Goal: Navigation & Orientation: Find specific page/section

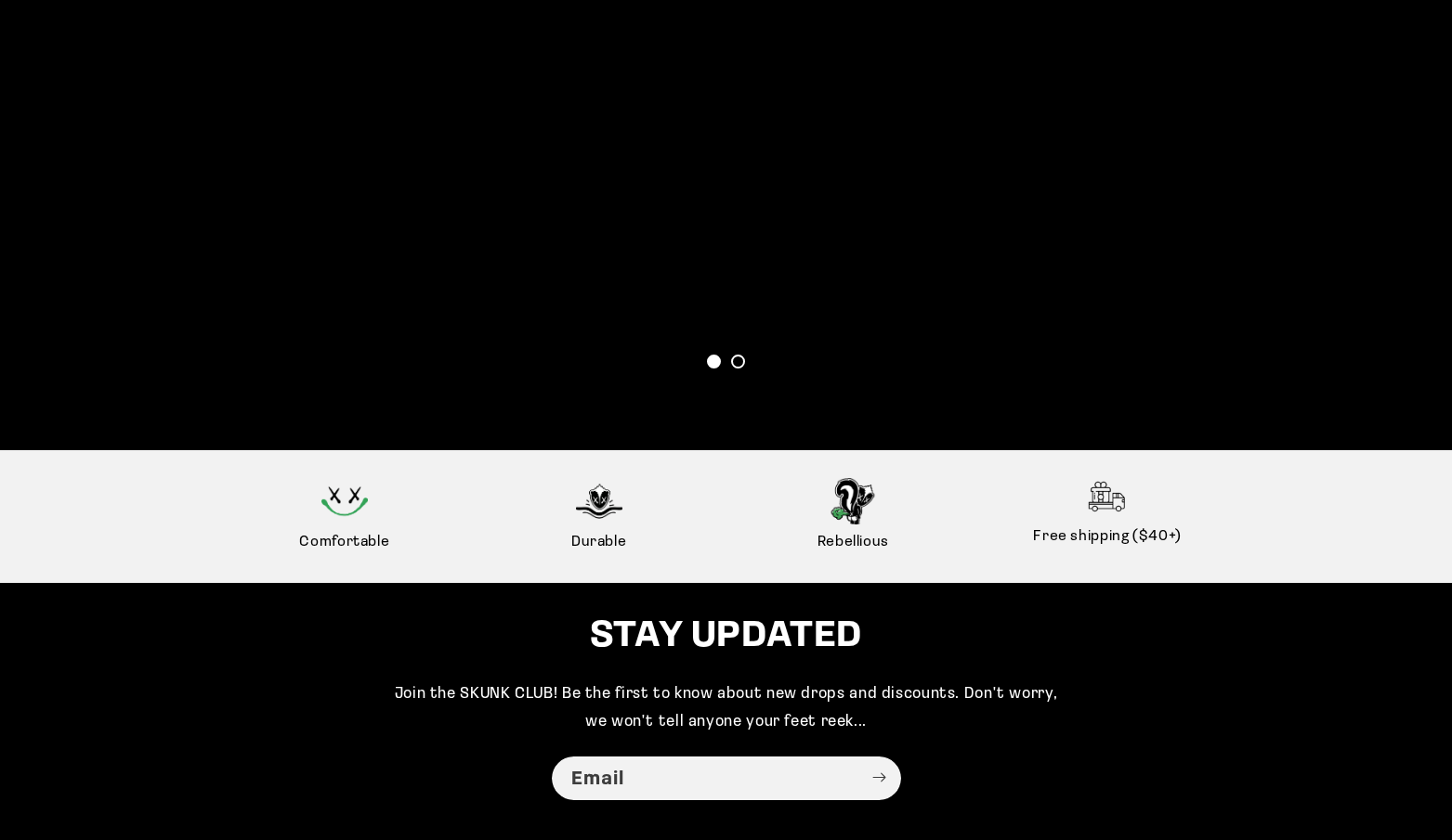
scroll to position [4334, 0]
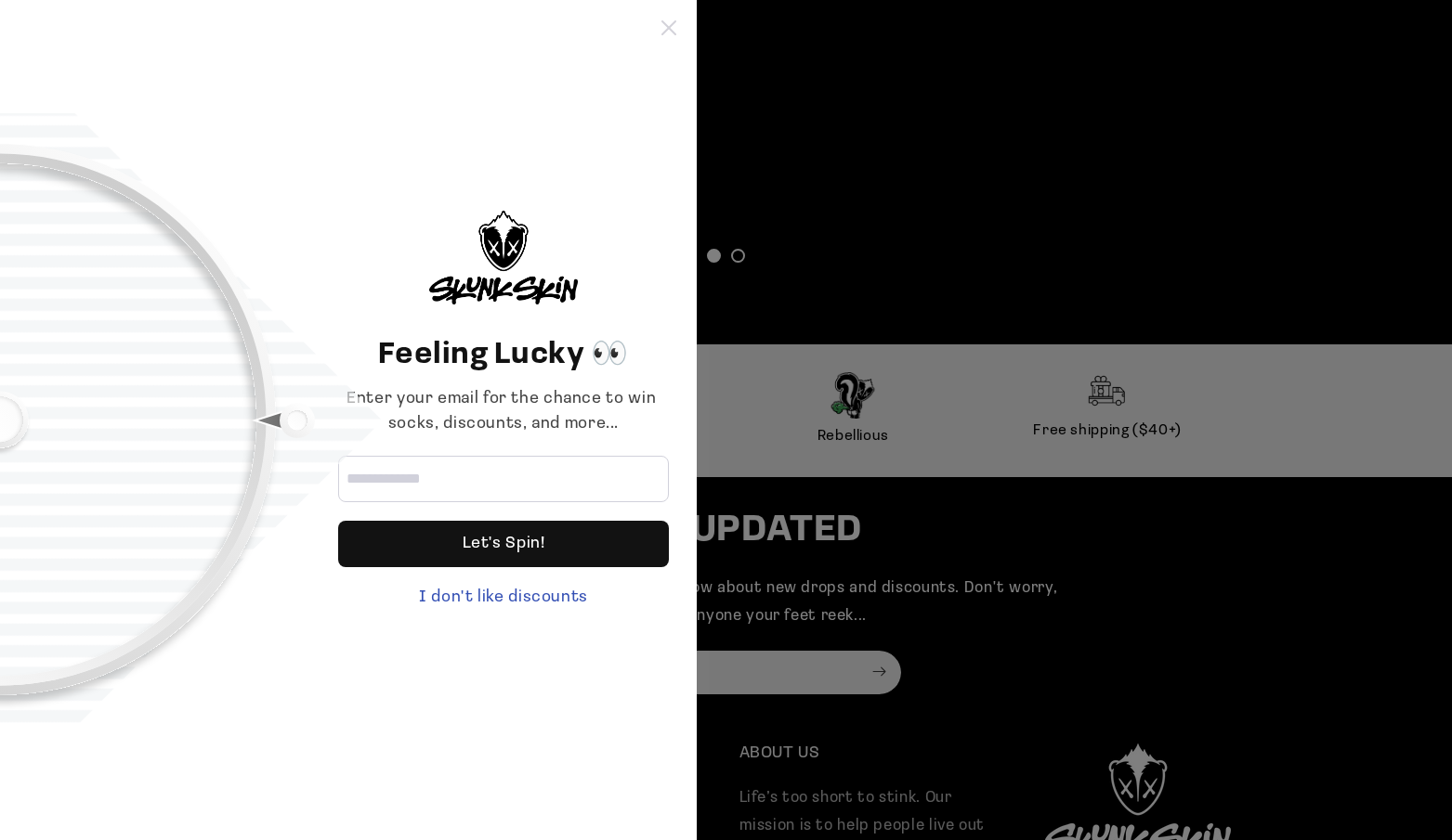
click at [666, 30] on icon at bounding box center [668, 27] width 15 height 15
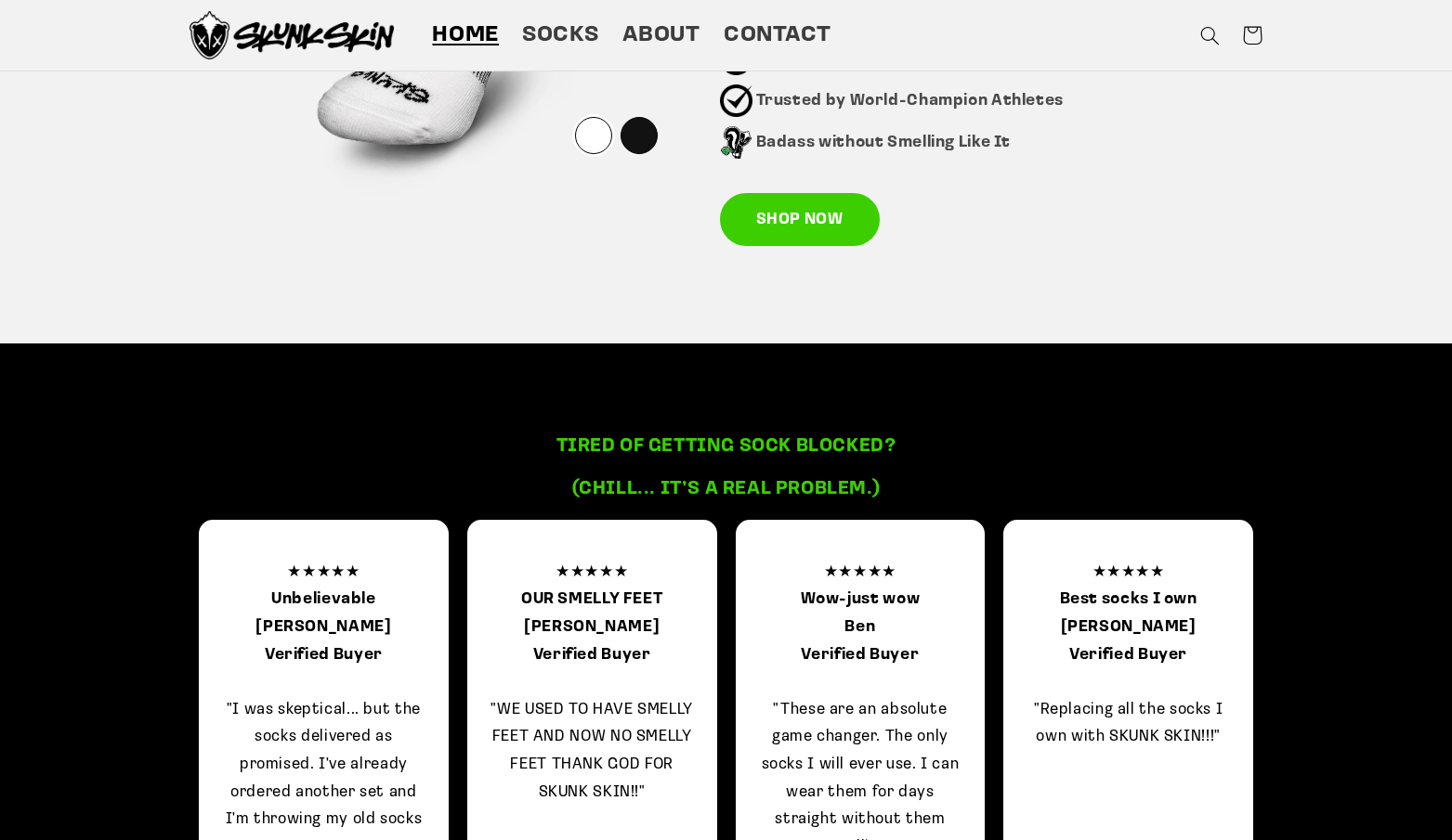
scroll to position [766, 0]
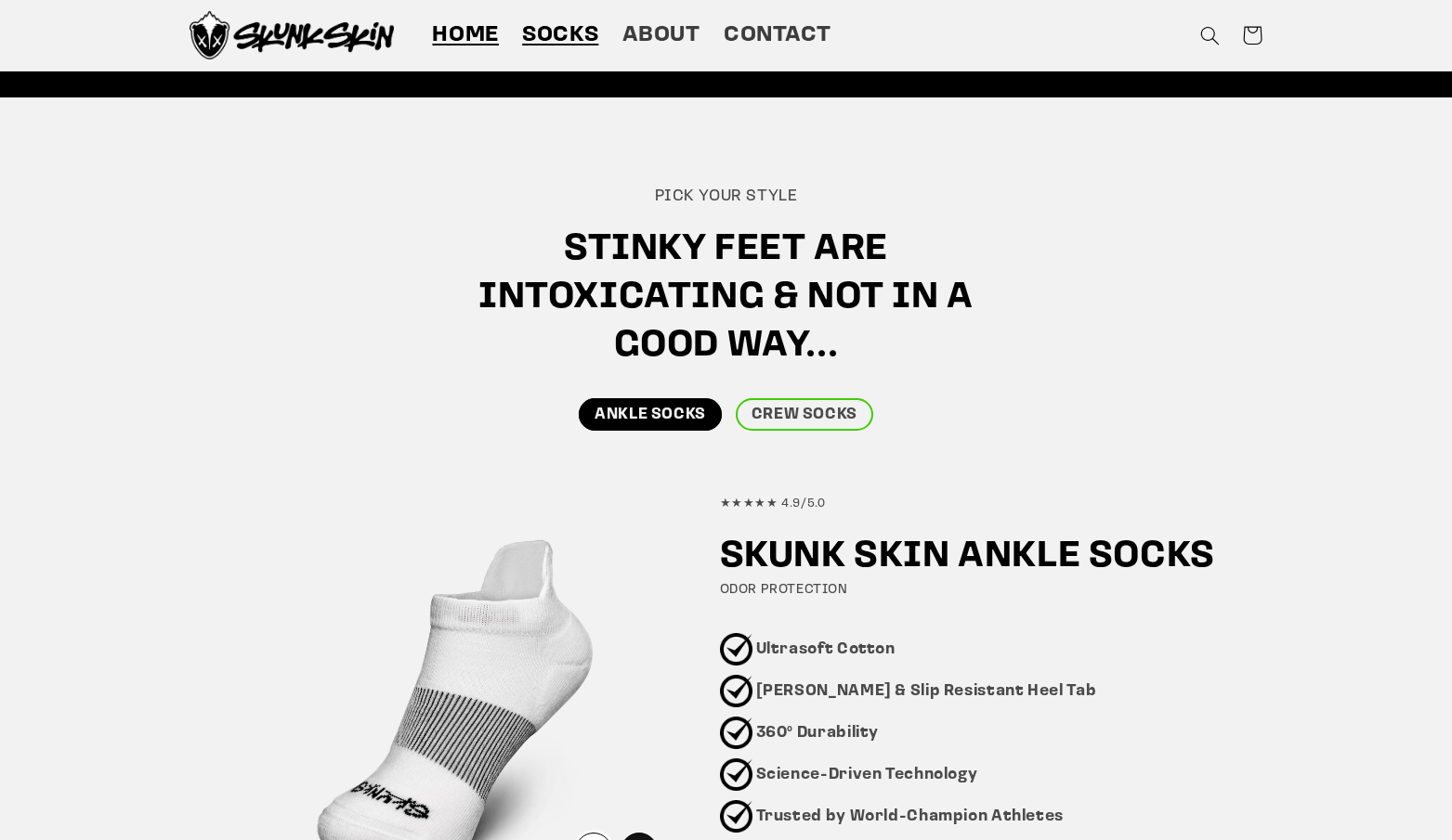
click at [531, 25] on span "Socks" at bounding box center [561, 35] width 76 height 28
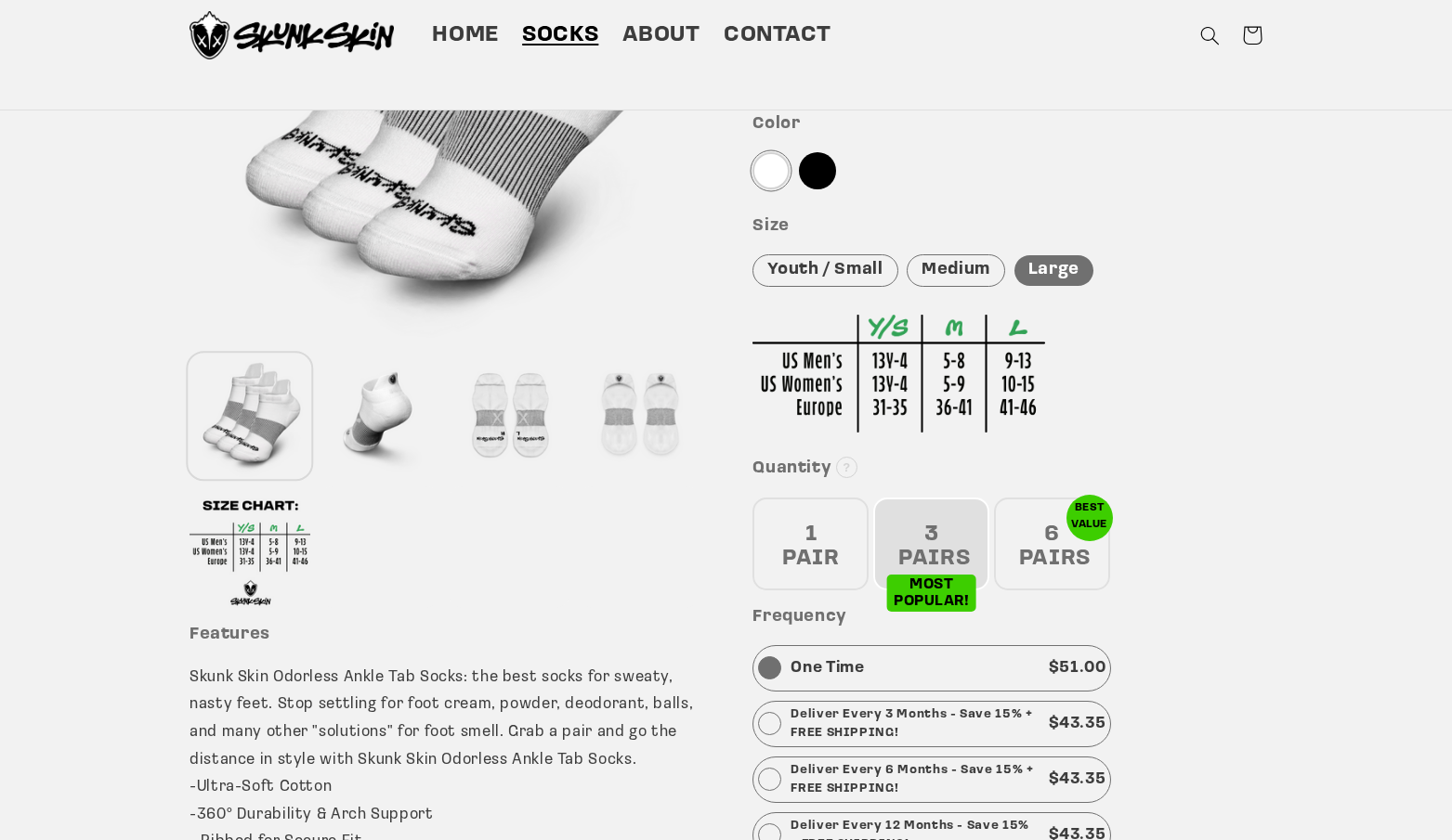
scroll to position [150, 0]
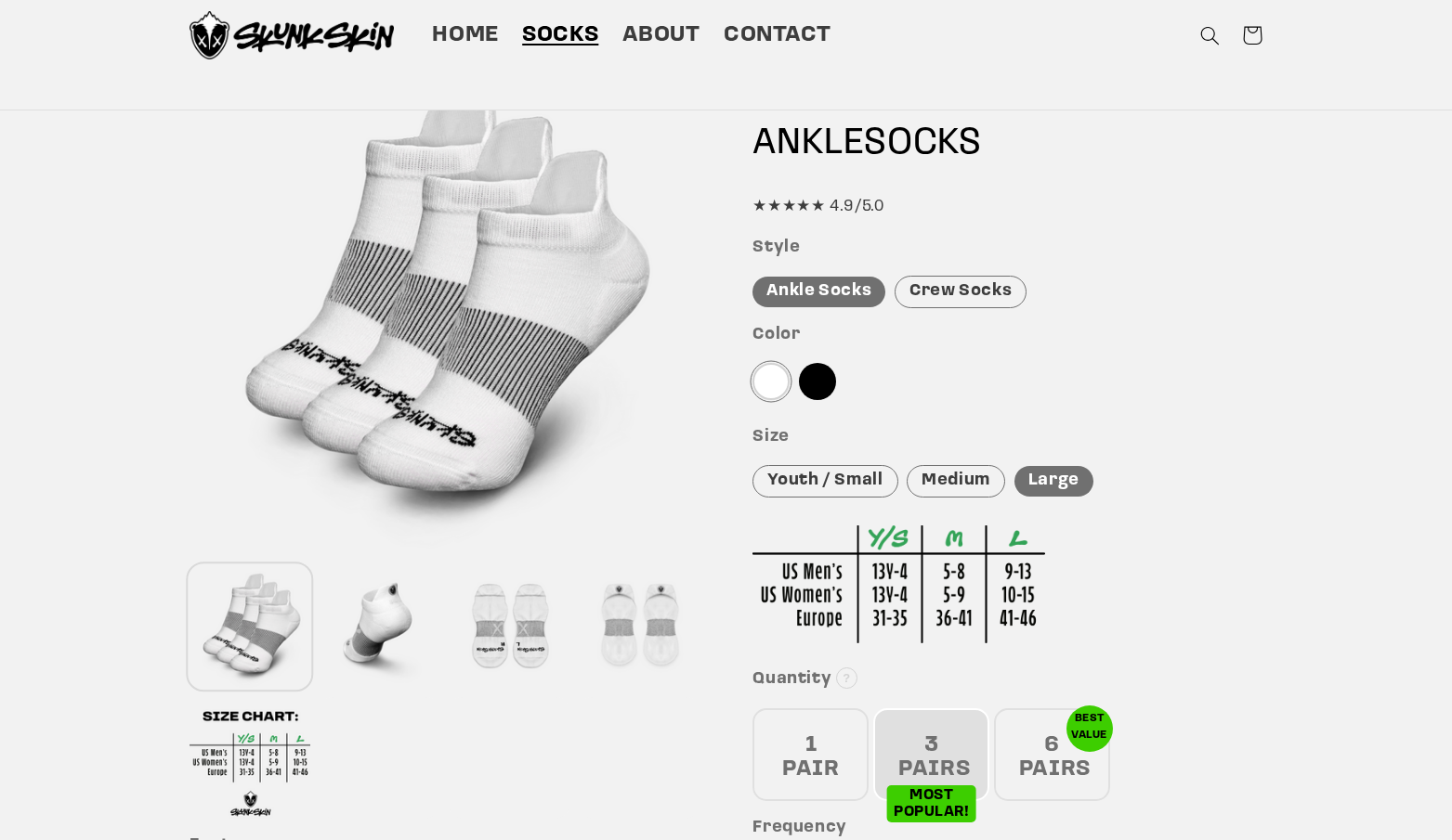
click at [522, 600] on div at bounding box center [509, 626] width 120 height 122
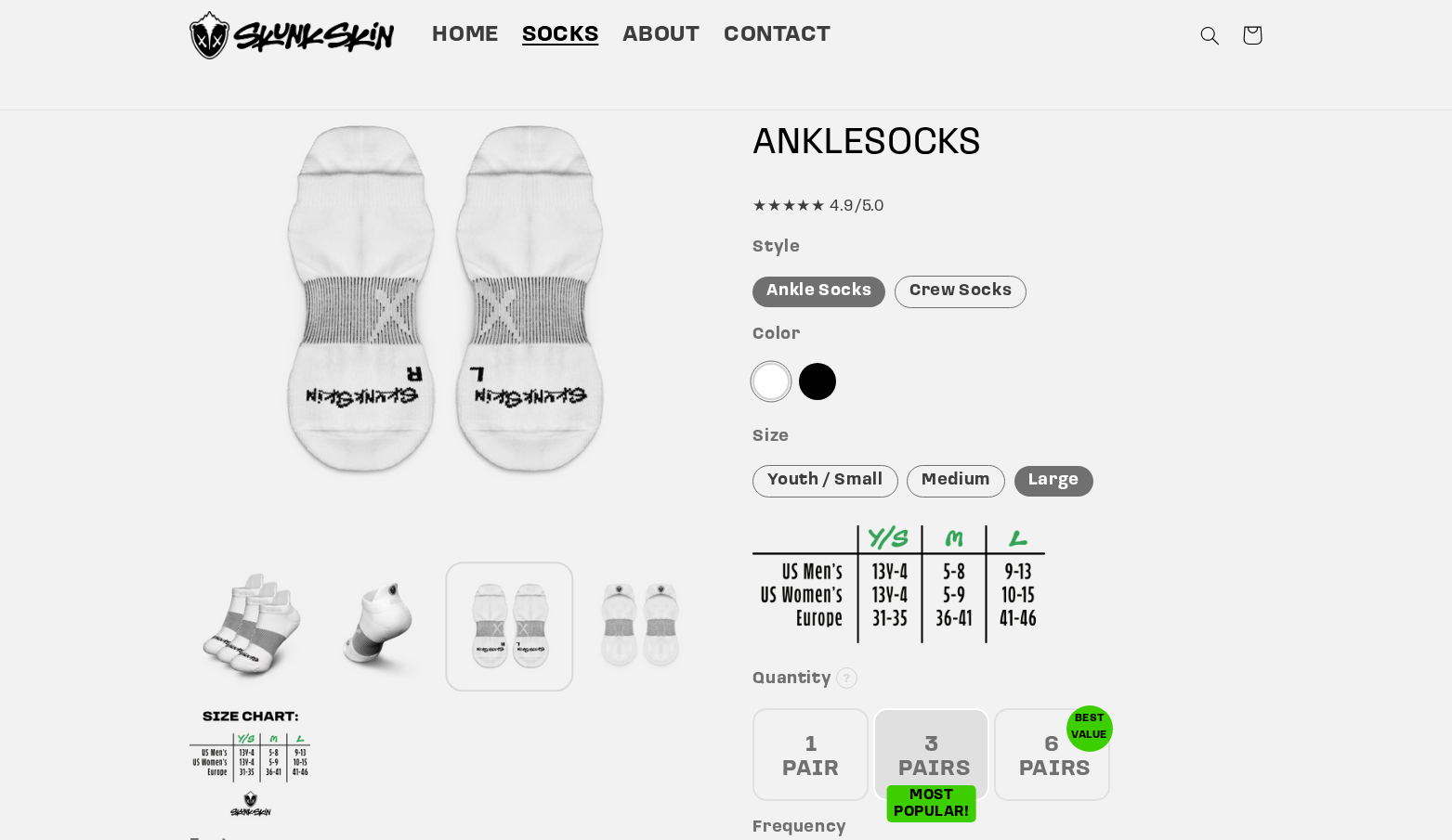
click at [369, 626] on div at bounding box center [380, 626] width 120 height 122
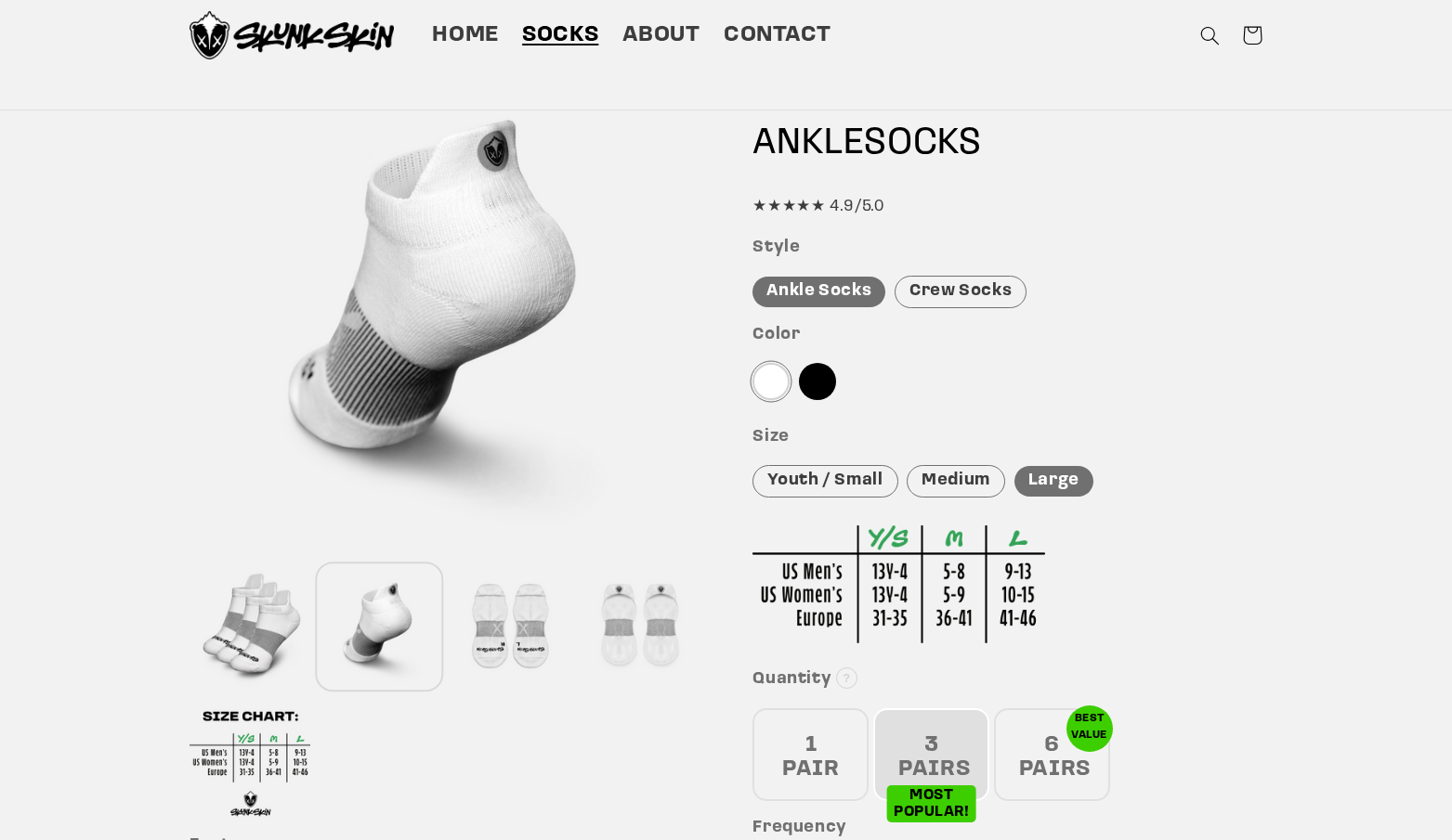
click at [277, 638] on div at bounding box center [250, 626] width 120 height 122
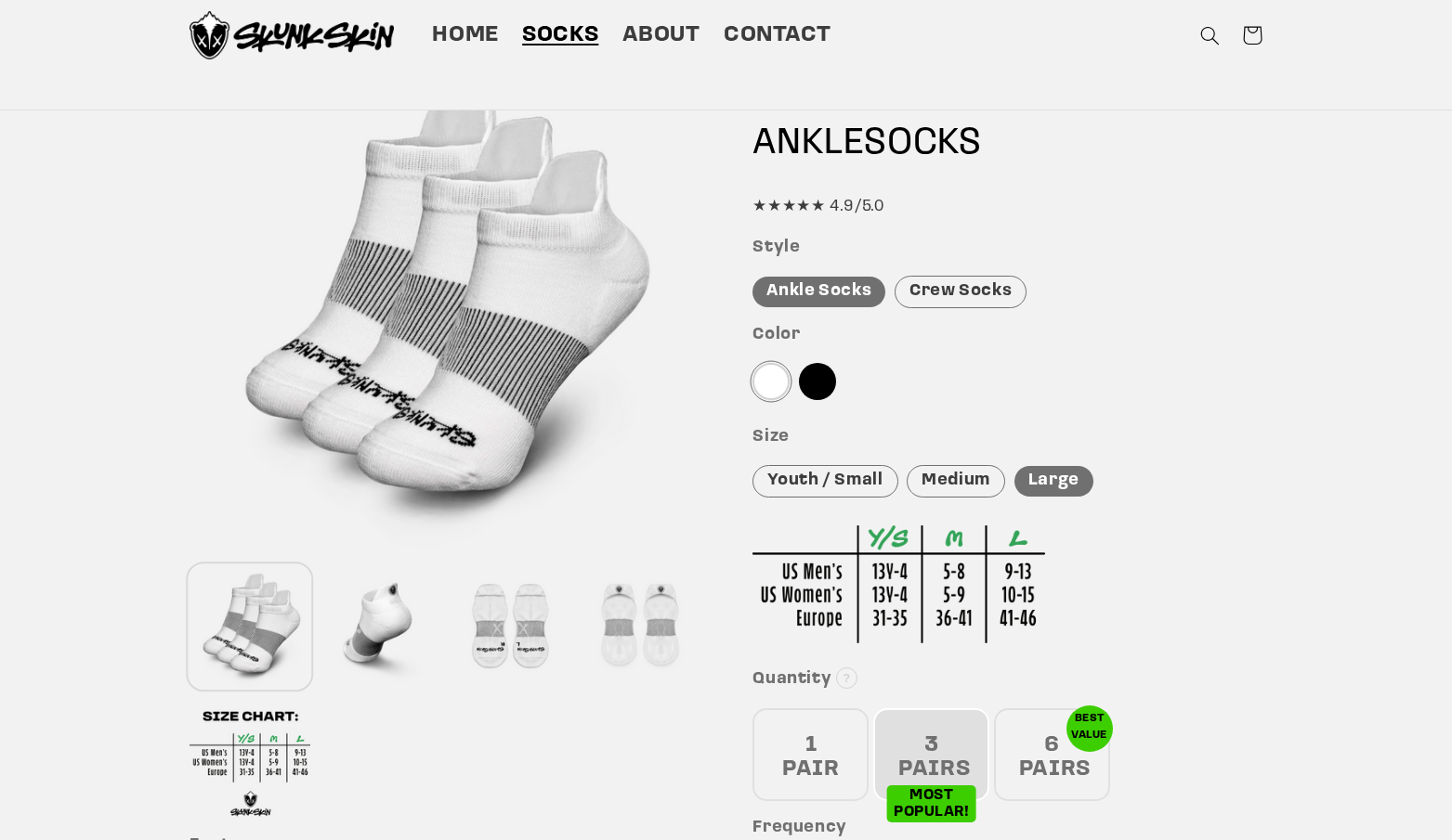
click at [357, 623] on div at bounding box center [380, 626] width 120 height 122
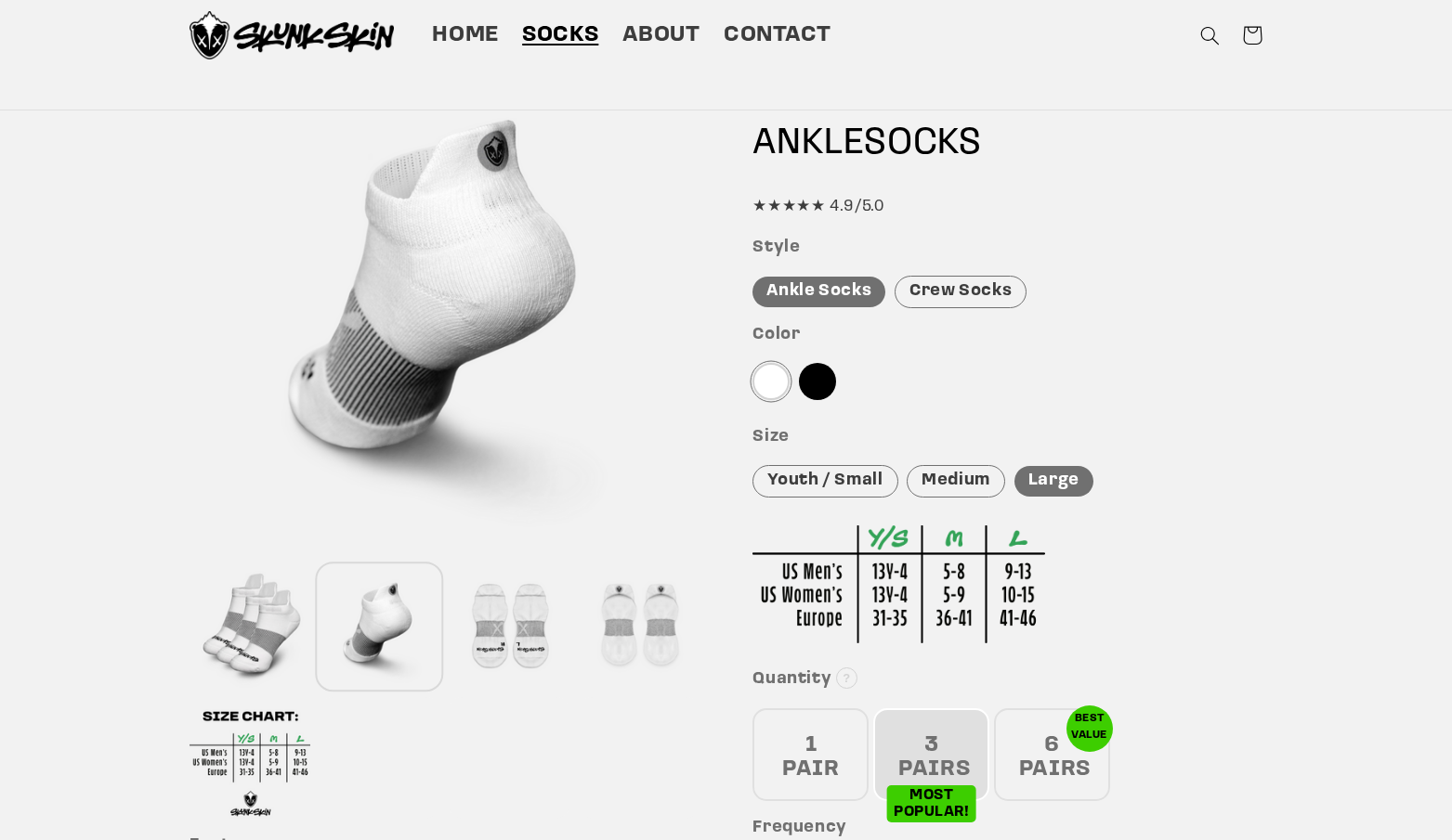
click at [551, 616] on div at bounding box center [509, 626] width 120 height 122
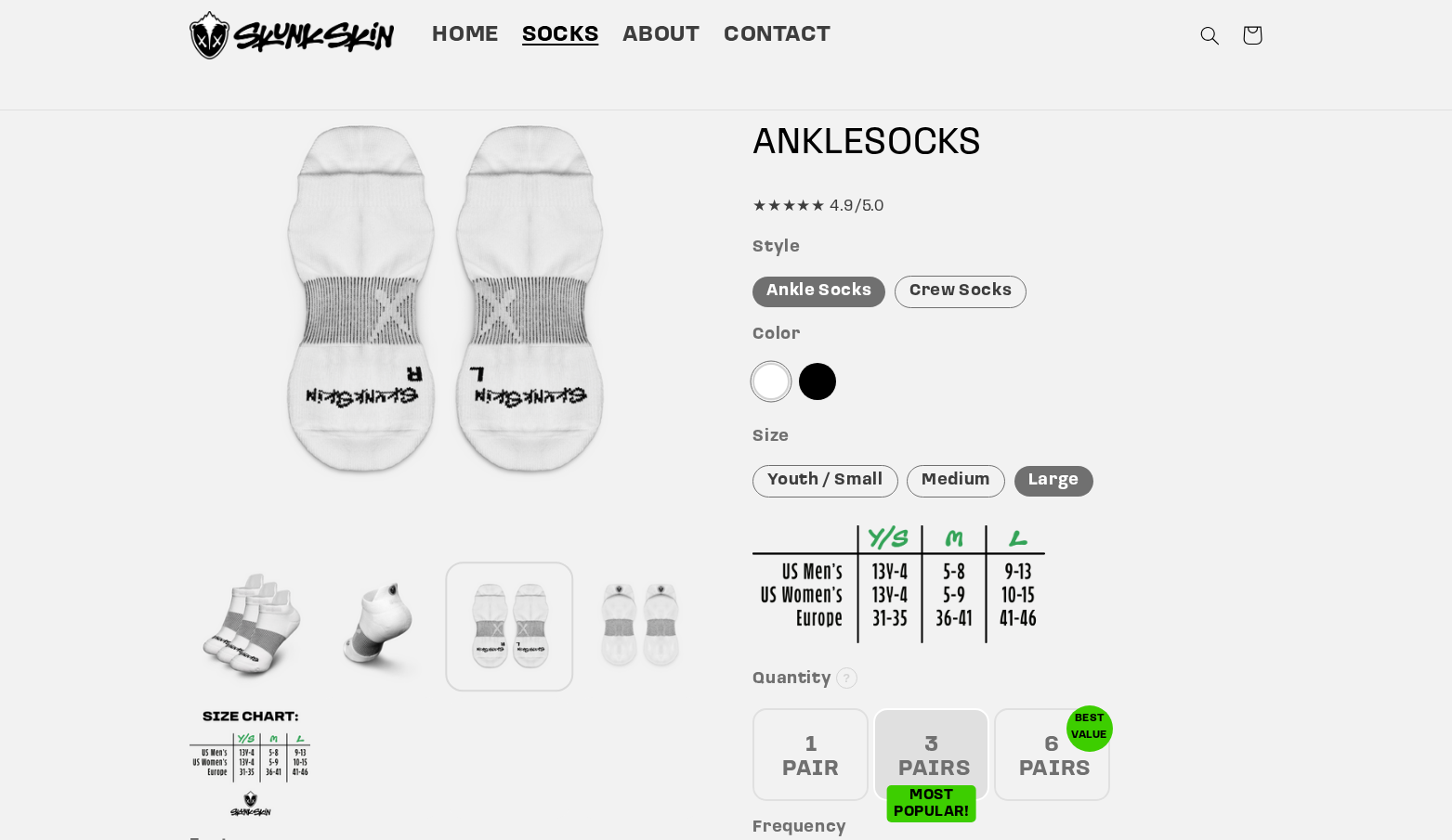
click at [632, 602] on div at bounding box center [639, 626] width 120 height 122
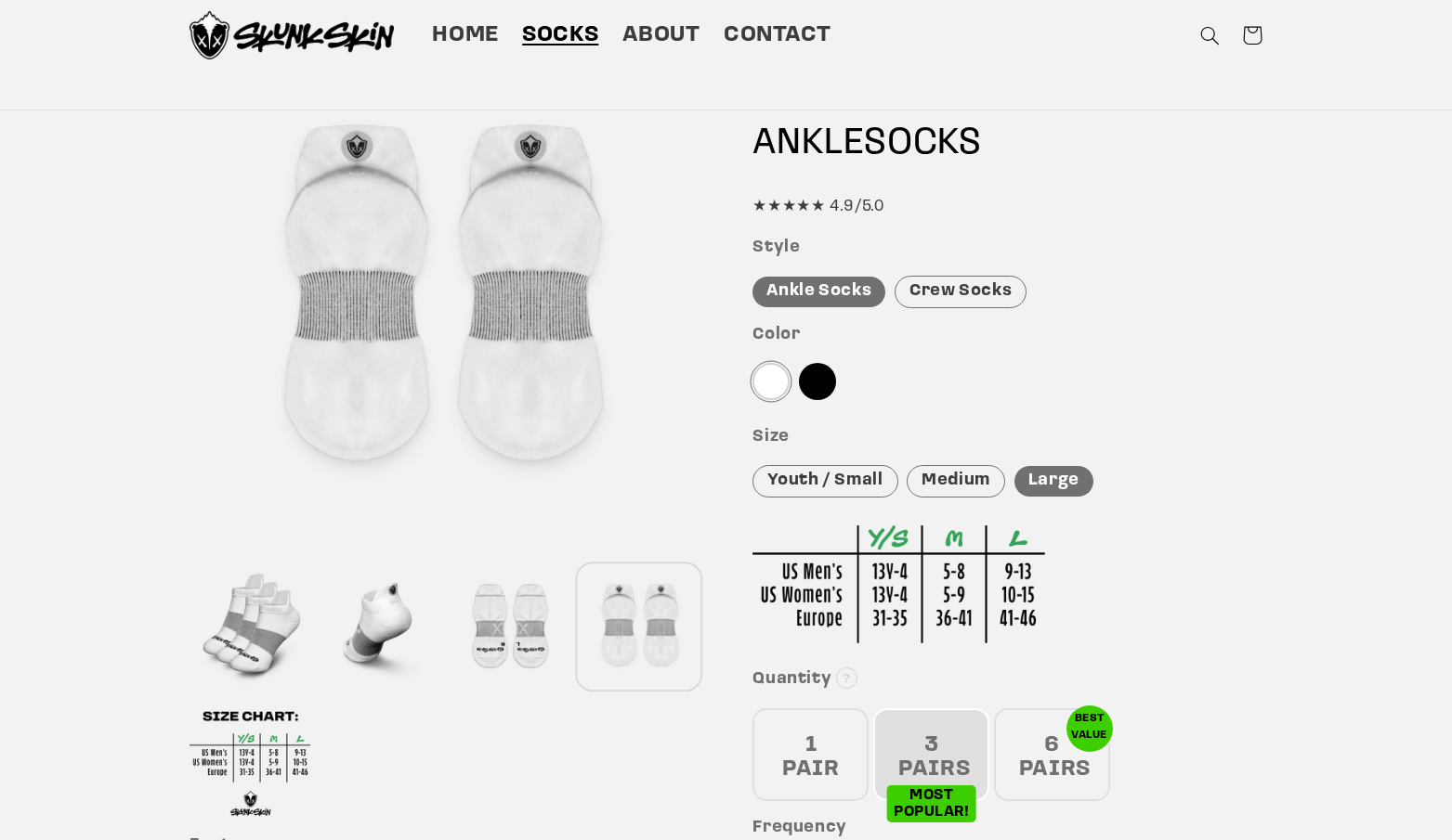
click at [546, 618] on div at bounding box center [509, 626] width 120 height 122
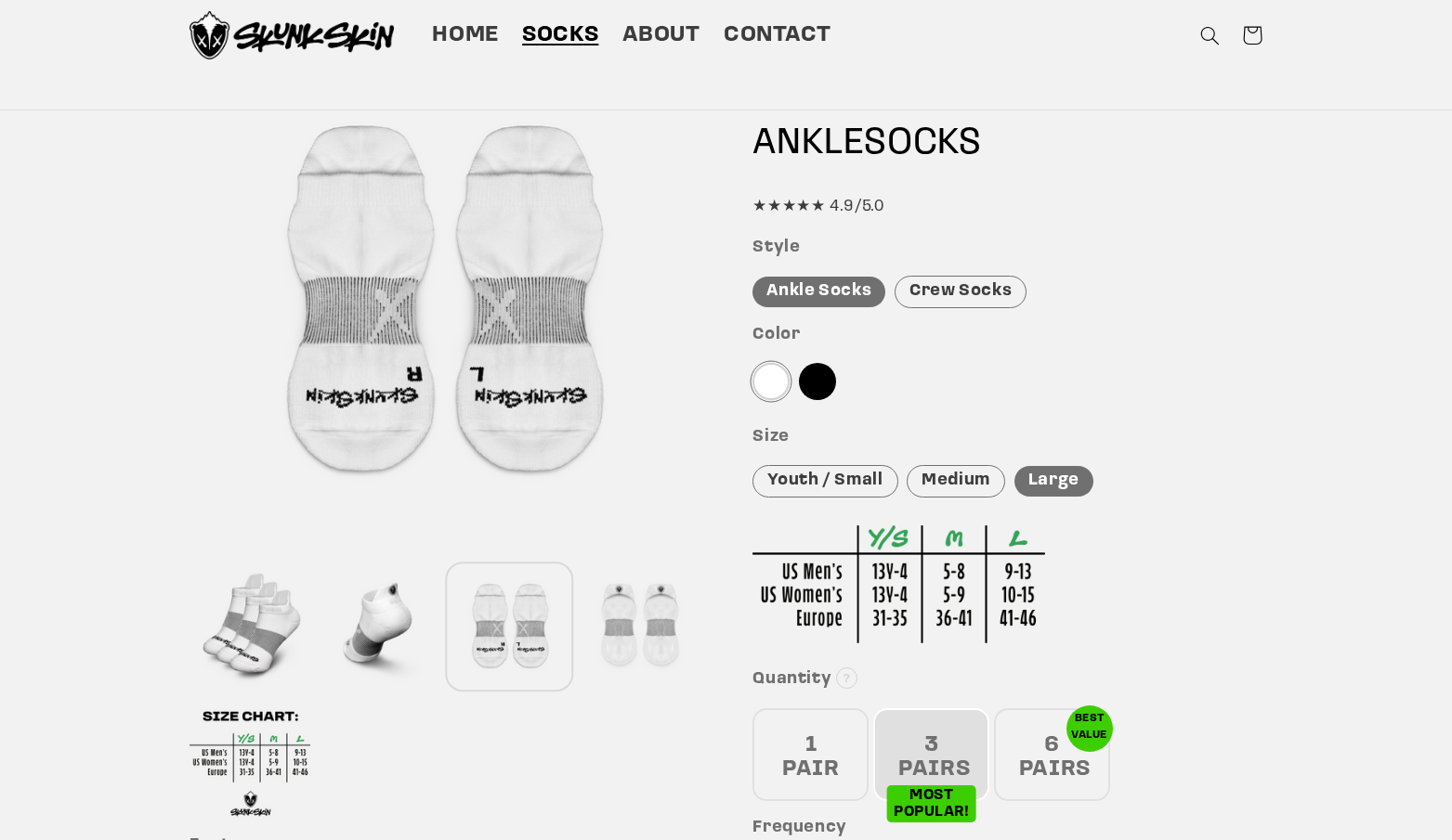
click at [953, 295] on div "Crew Socks" at bounding box center [960, 291] width 132 height 32
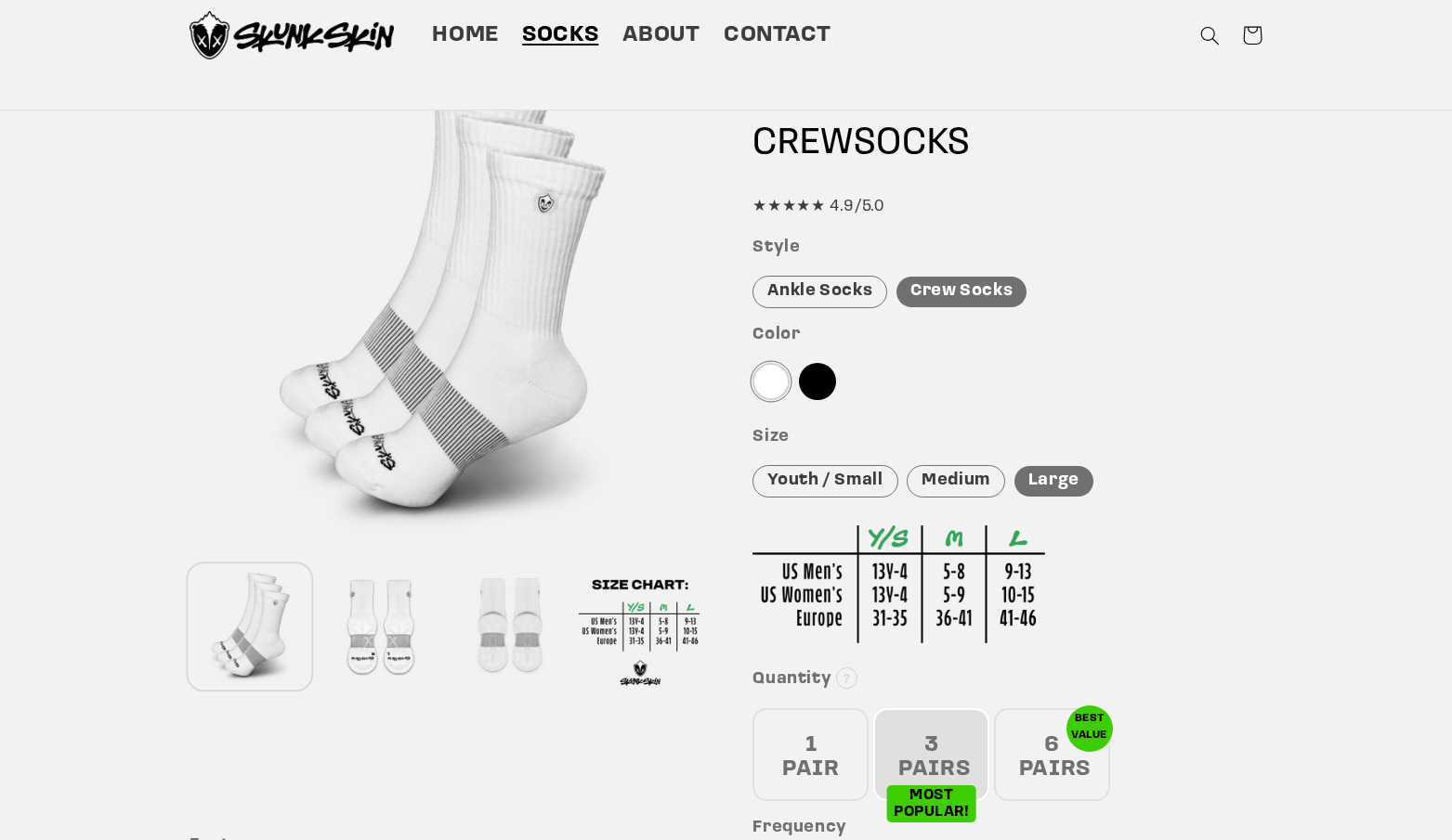
click at [800, 285] on div "Ankle Socks" at bounding box center [820, 291] width 135 height 32
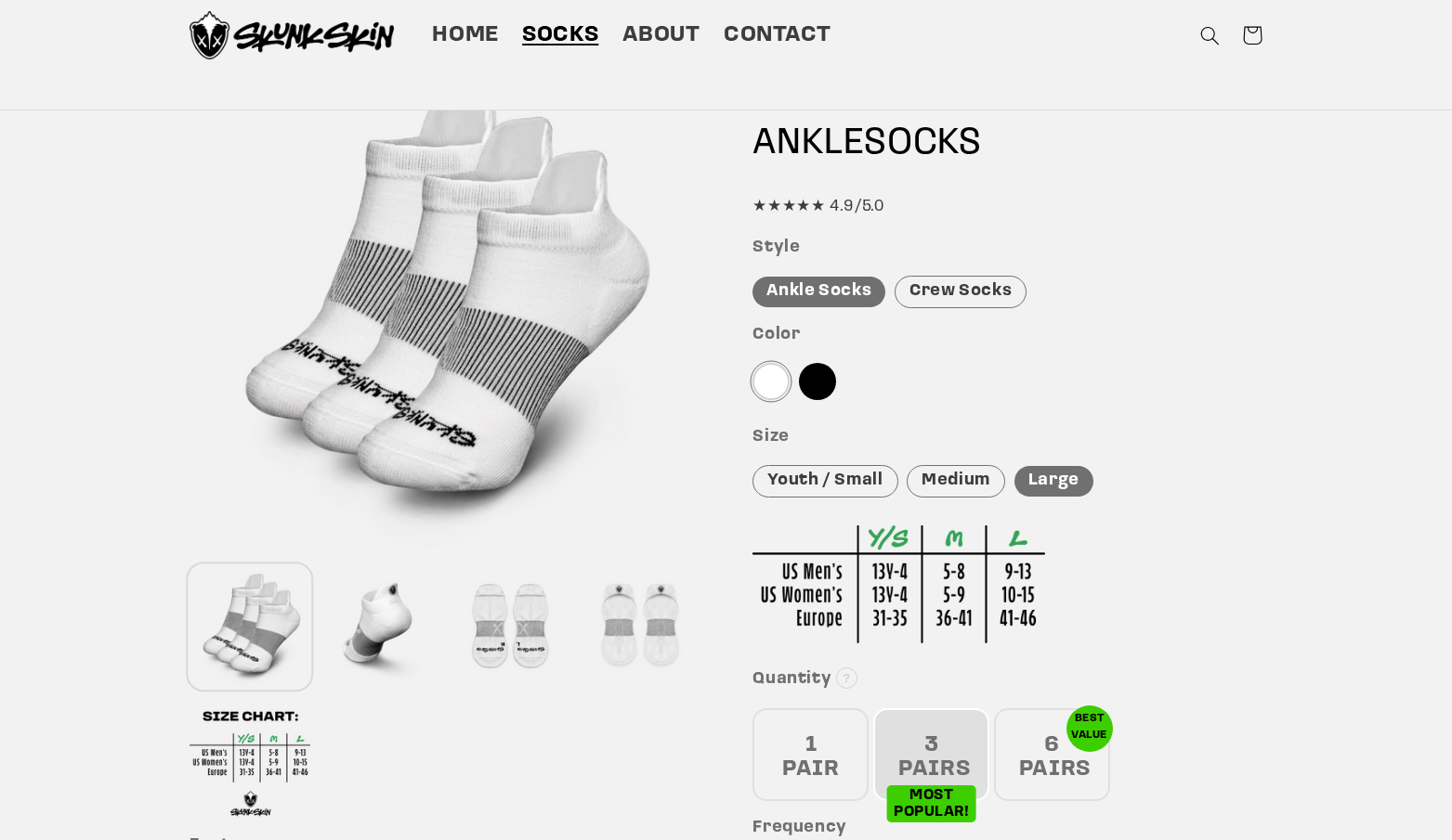
scroll to position [0, 0]
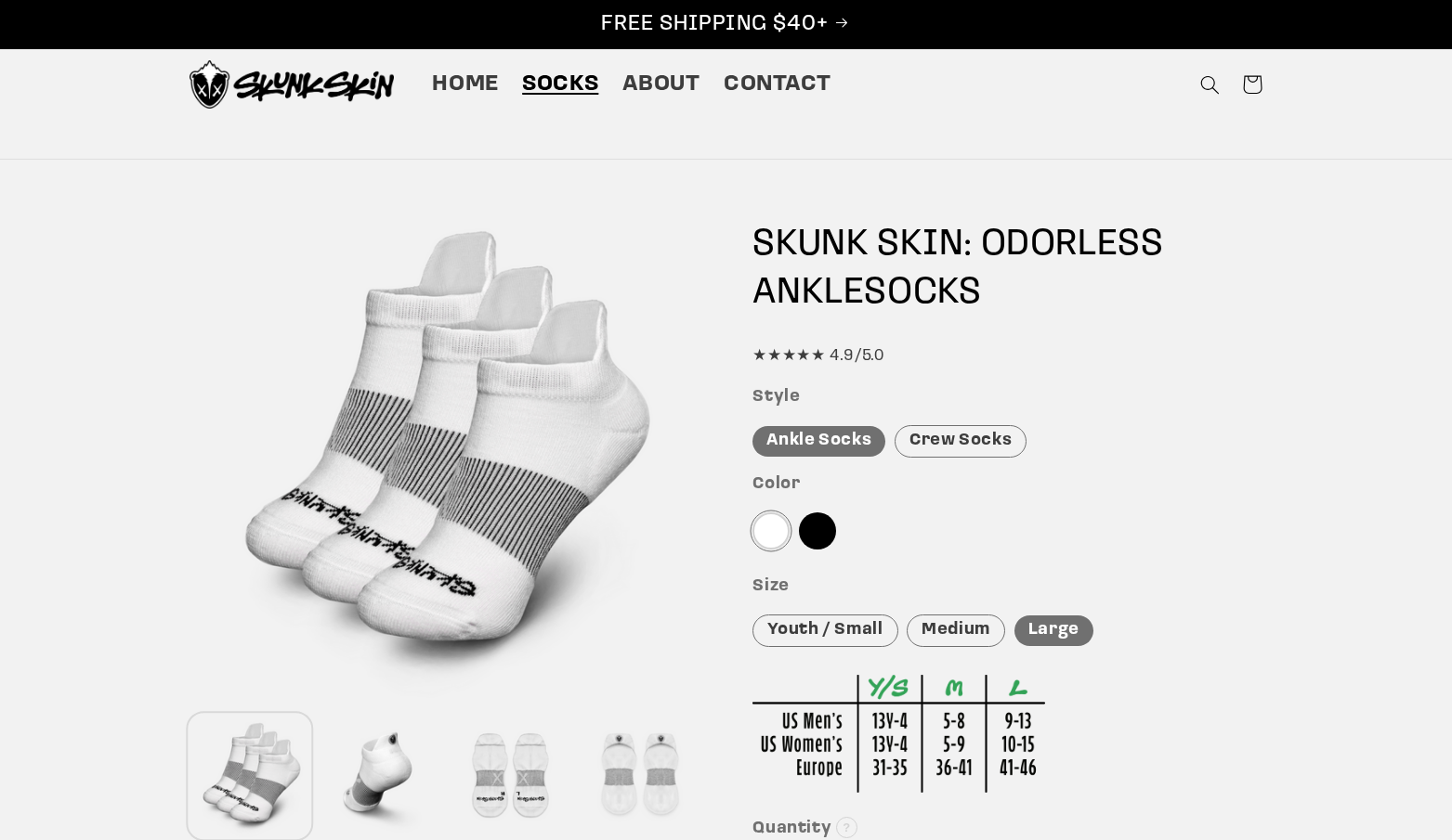
click at [965, 438] on div "Crew Socks" at bounding box center [960, 441] width 132 height 32
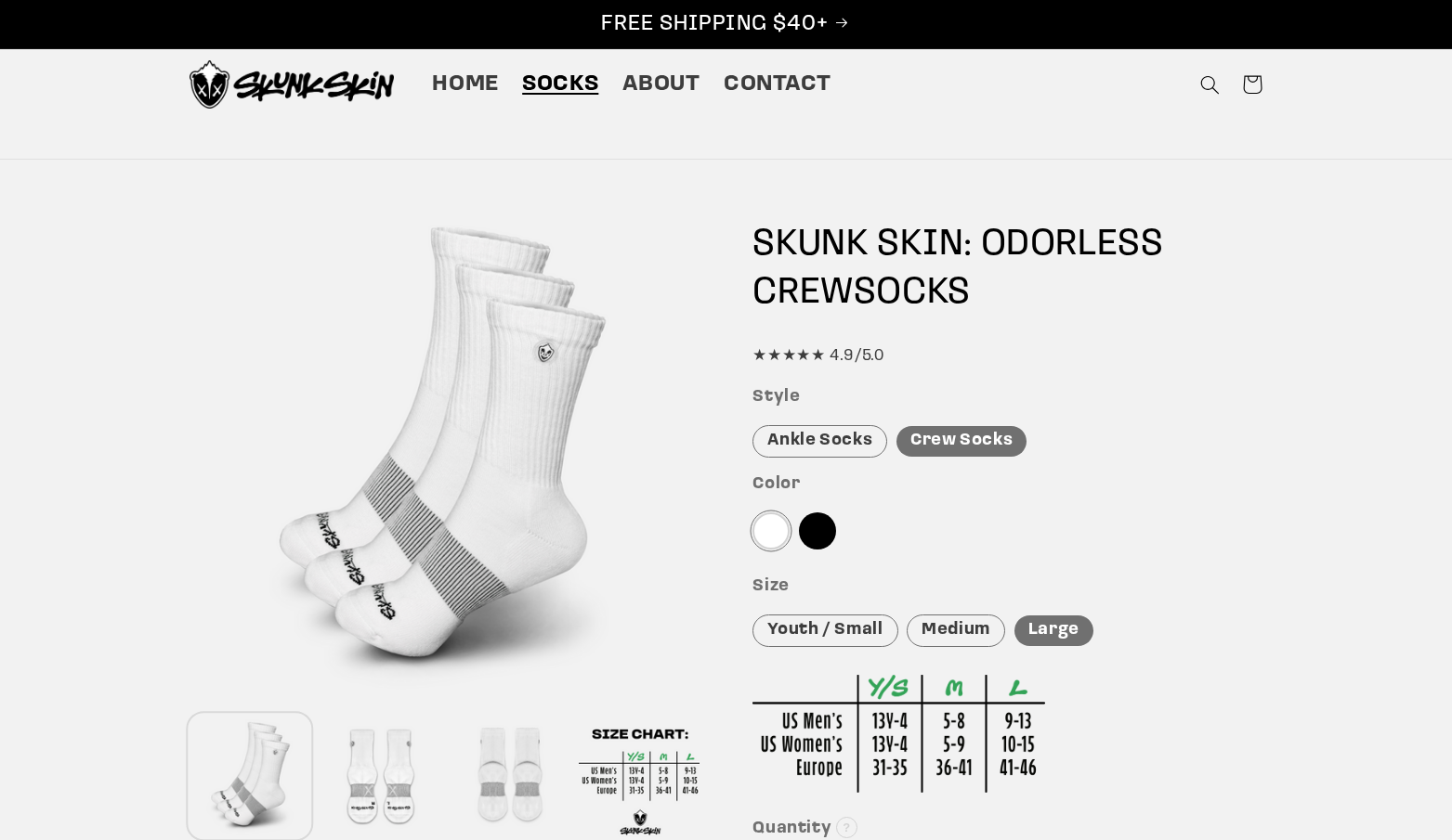
click at [845, 434] on div "Ankle Socks" at bounding box center [820, 441] width 135 height 32
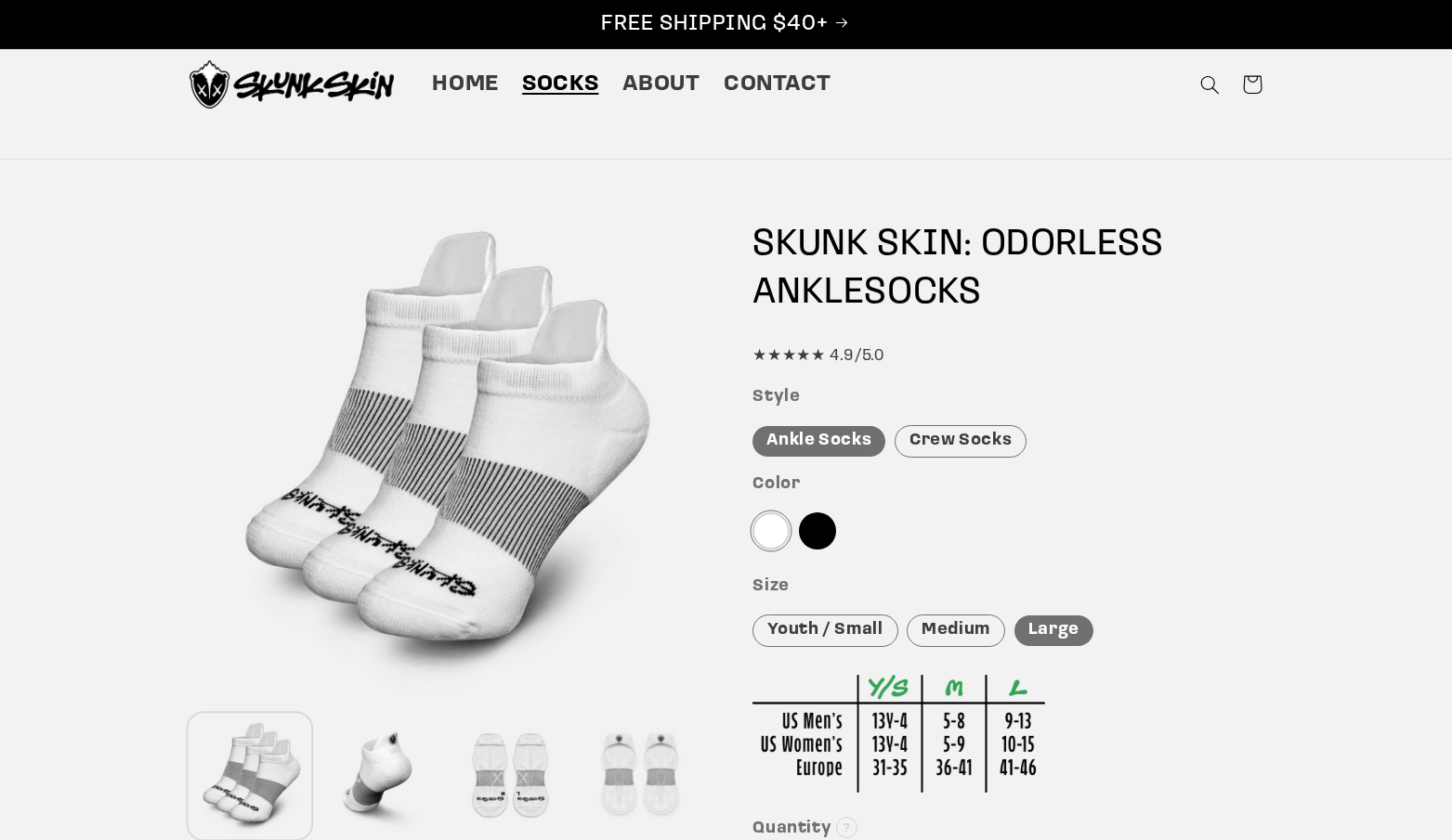
click at [859, 362] on div "★★★★★ 4.9/5.0" at bounding box center [1007, 356] width 510 height 27
click at [850, 358] on div "★★★★★ 4.9/5.0" at bounding box center [1007, 356] width 510 height 27
click at [758, 339] on div "SKUNK SKIN: ODORLESS ANKLE SOCKS ★★★★★ 4.9/5.0" at bounding box center [1007, 295] width 510 height 149
click at [757, 352] on div "★★★★★ 4.9/5.0" at bounding box center [1007, 356] width 510 height 27
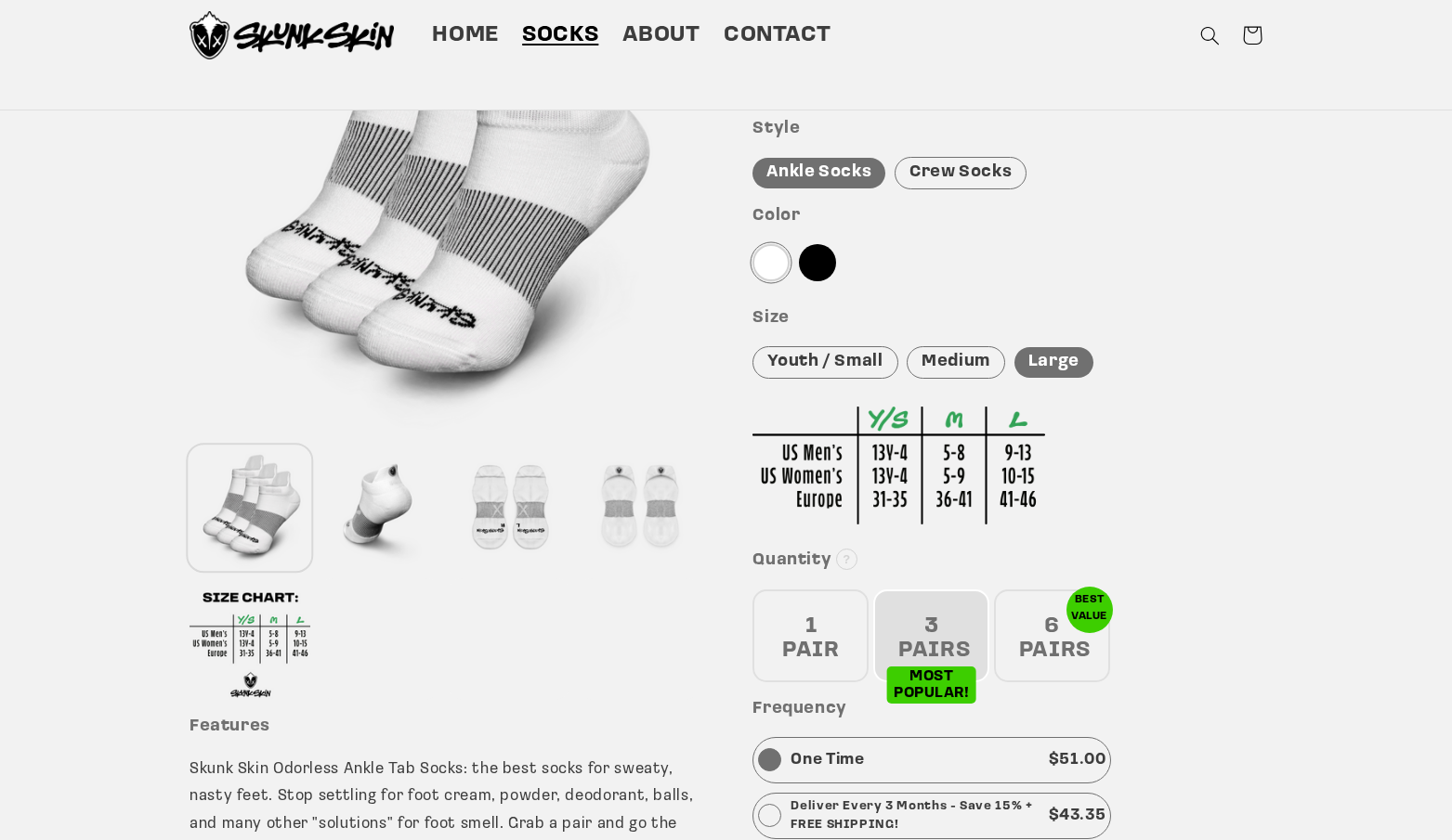
scroll to position [228, 0]
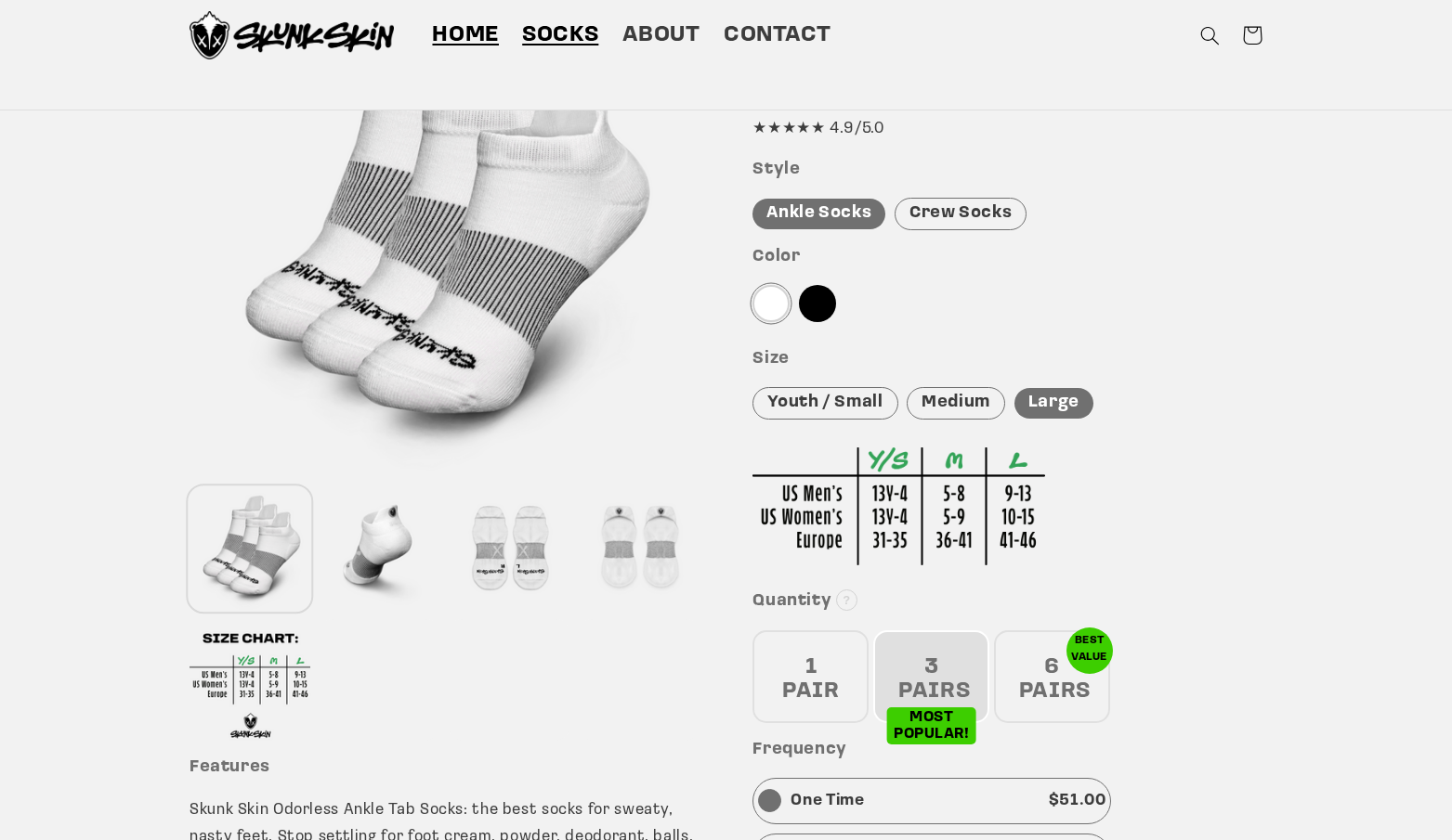
click at [451, 46] on span "Home" at bounding box center [465, 35] width 67 height 28
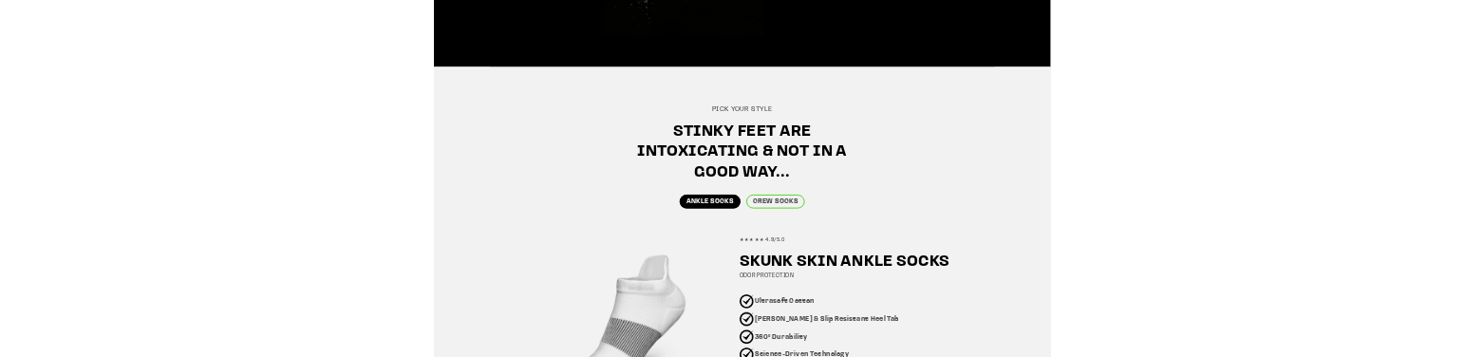
scroll to position [1178, 0]
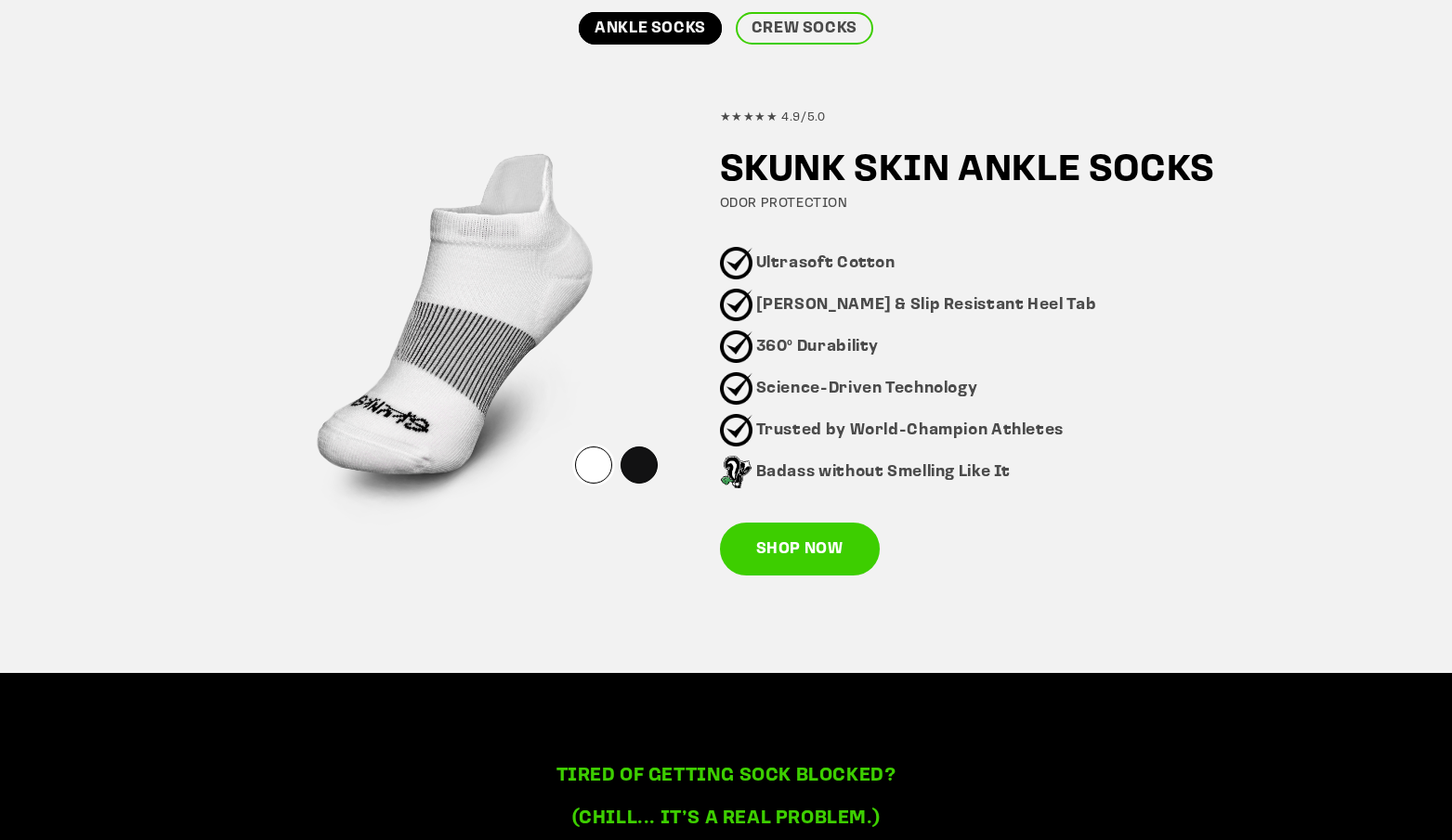
drag, startPoint x: 751, startPoint y: 259, endPoint x: 926, endPoint y: 226, distance: 178.1
click at [926, 226] on div "★★★★★ 4.9/5.0 SKUNK SKIN ANKLE SOCKS ODOR PROTECTION Ultrasoft Cotton Blister &…" at bounding box center [982, 332] width 525 height 486
click at [983, 174] on h2 "SKUNK SKIN ANKLE SOCKS" at bounding box center [982, 170] width 525 height 48
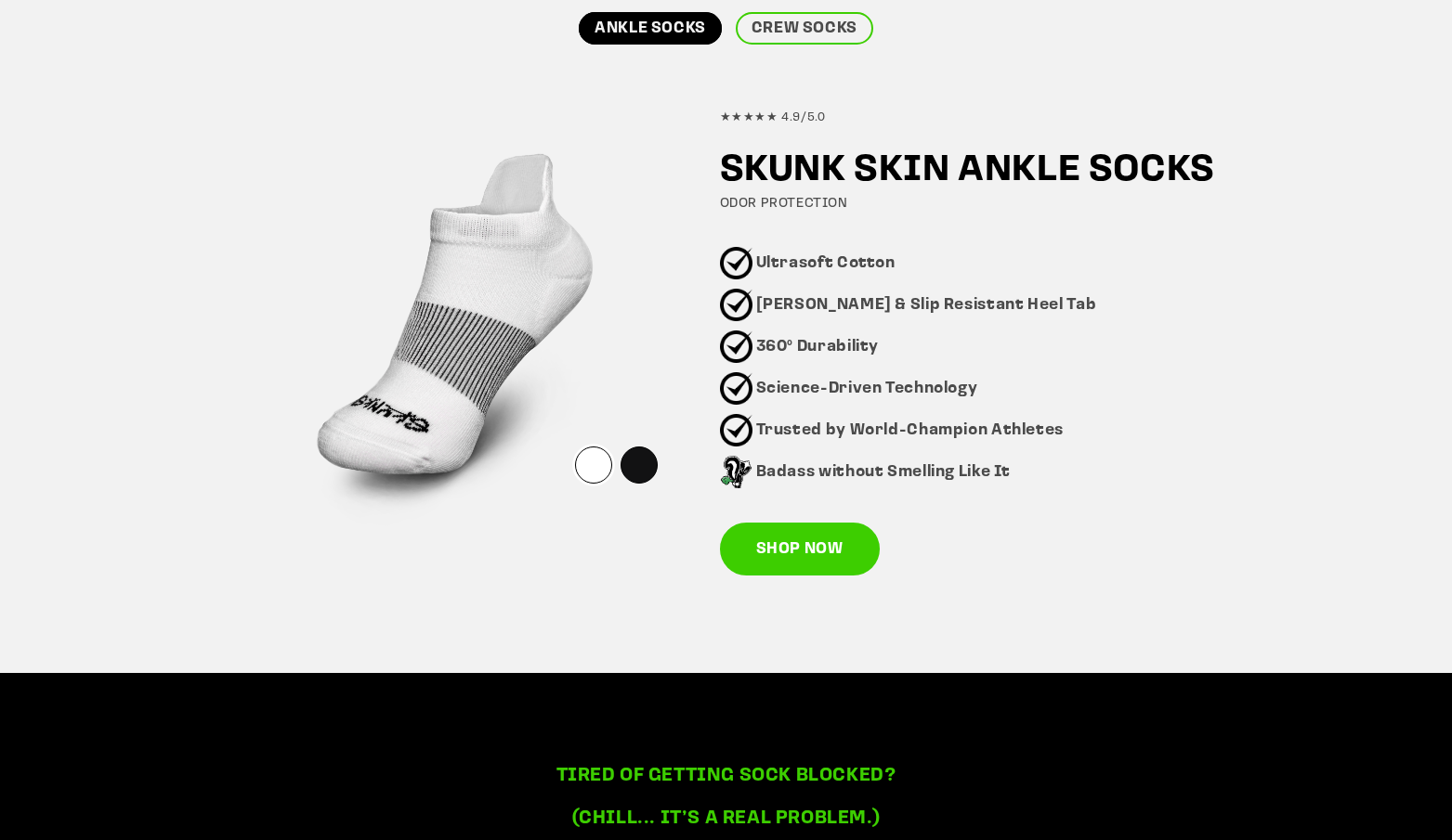
click at [920, 174] on h2 "SKUNK SKIN ANKLE SOCKS" at bounding box center [982, 170] width 525 height 48
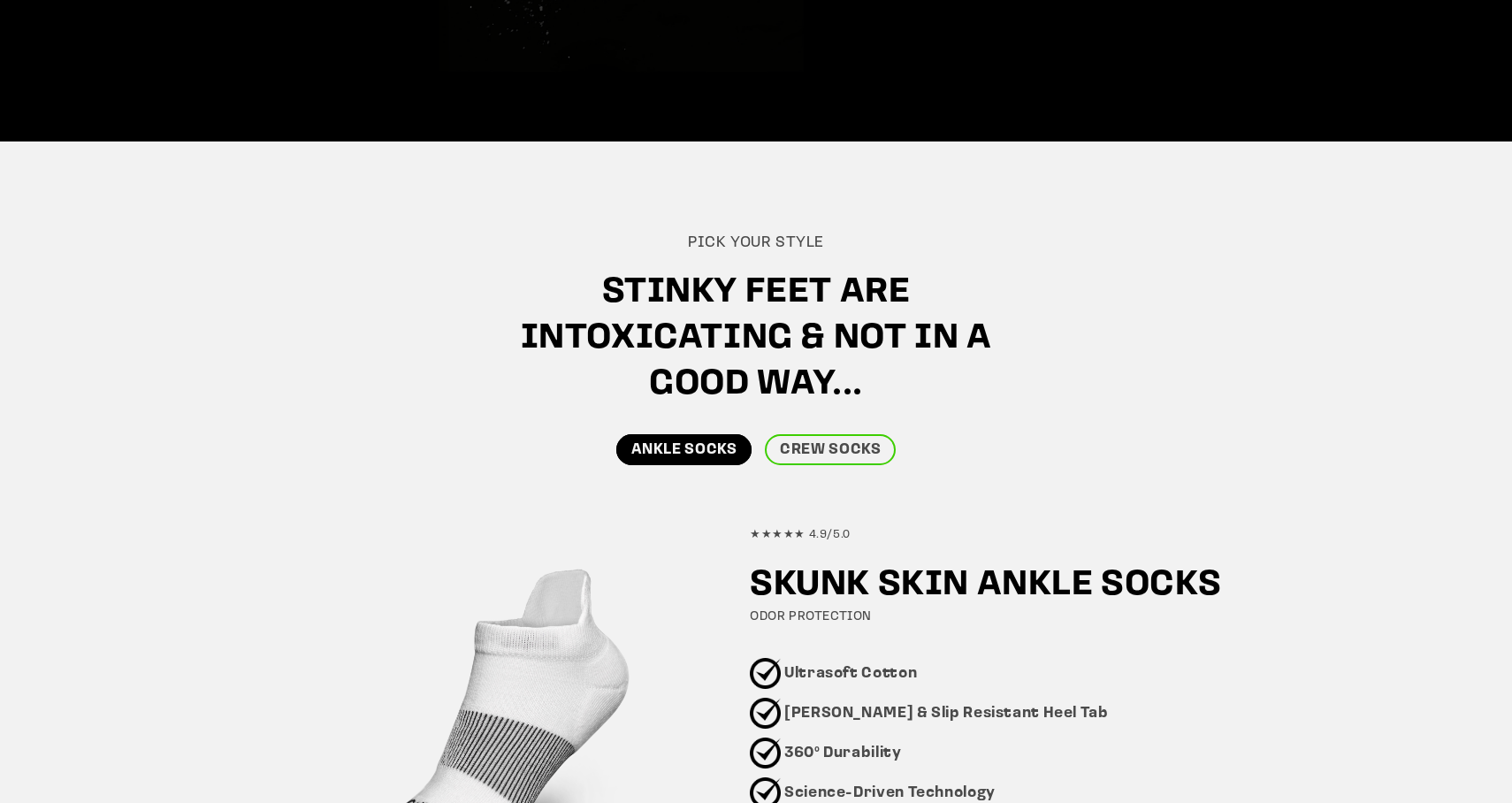
scroll to position [38, 0]
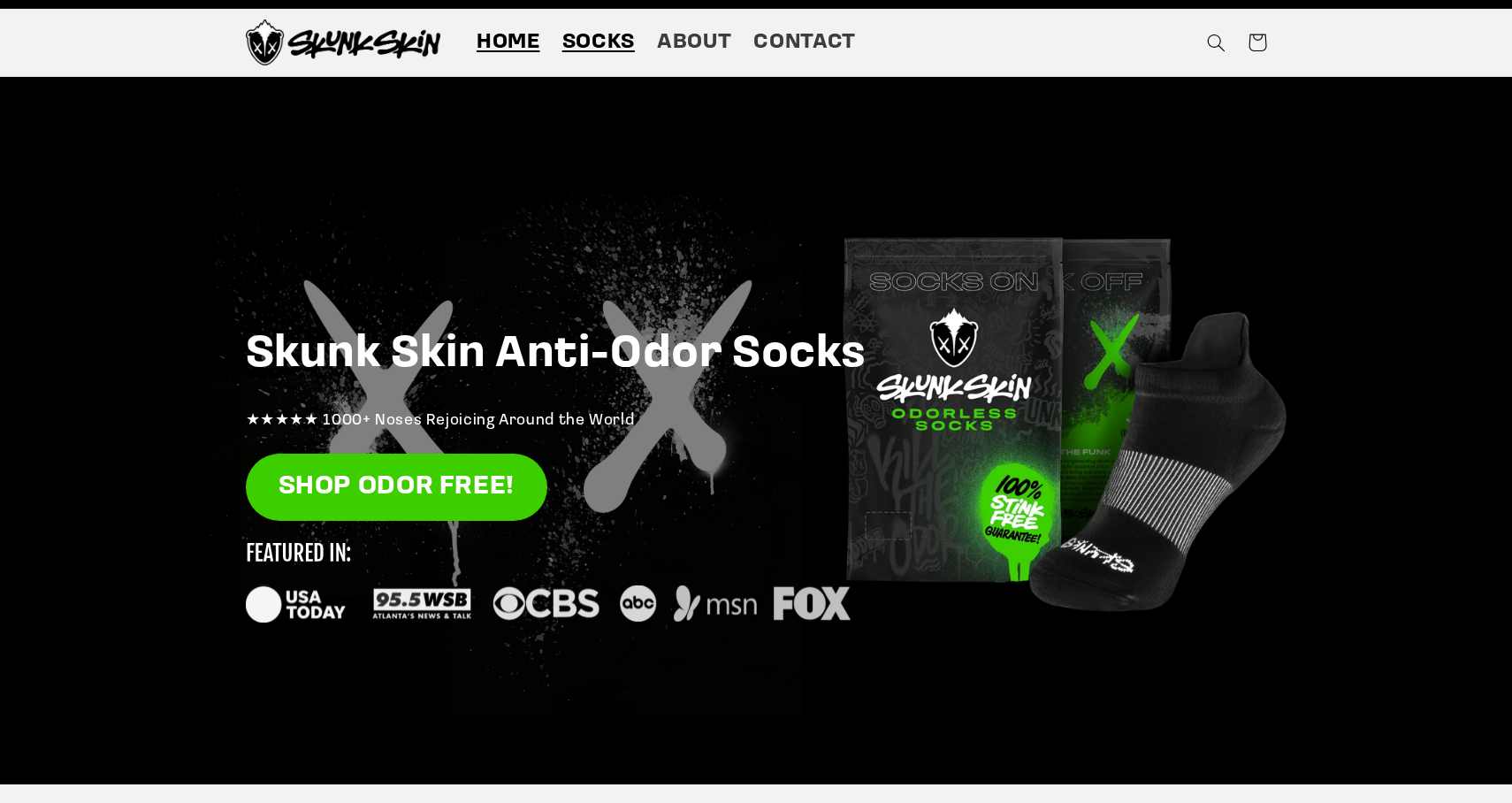
click at [571, 38] on span "Socks" at bounding box center [599, 42] width 73 height 27
